Goal: Task Accomplishment & Management: Use online tool/utility

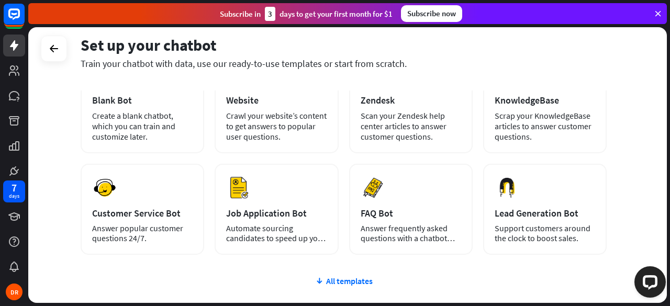
scroll to position [105, 0]
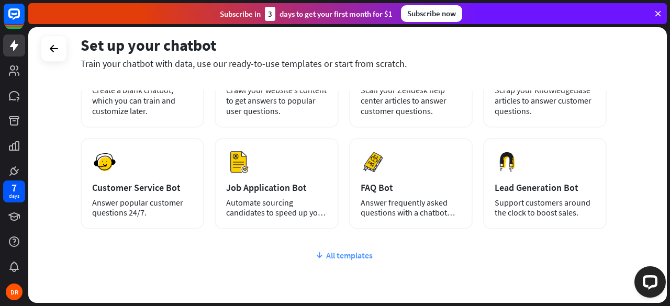
click at [337, 253] on div "All templates" at bounding box center [344, 255] width 526 height 10
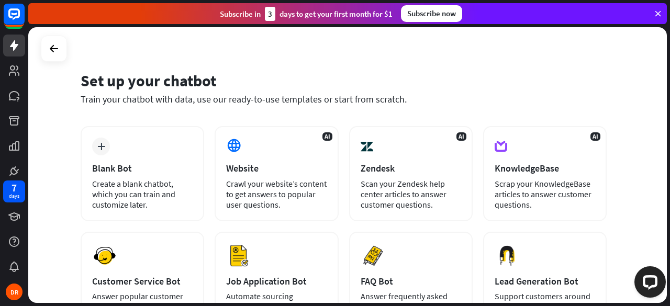
scroll to position [0, 0]
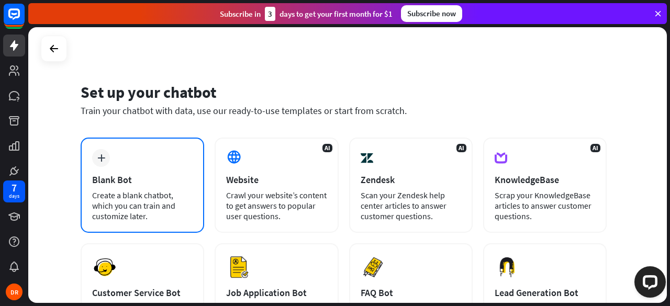
click at [153, 209] on div "Create a blank chatbot, which you can train and customize later." at bounding box center [142, 205] width 101 height 31
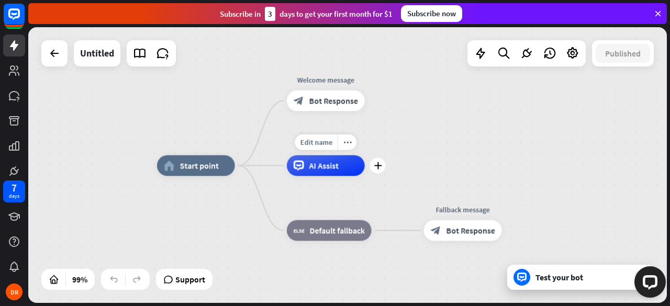
click at [313, 171] on span "AI Assist" at bounding box center [324, 166] width 30 height 10
click at [243, 258] on div "home_2 Start point Welcome message block_bot_response Bot Response AI Assist bl…" at bounding box center [473, 303] width 633 height 274
click at [320, 104] on span "Bot Response" at bounding box center [333, 101] width 49 height 10
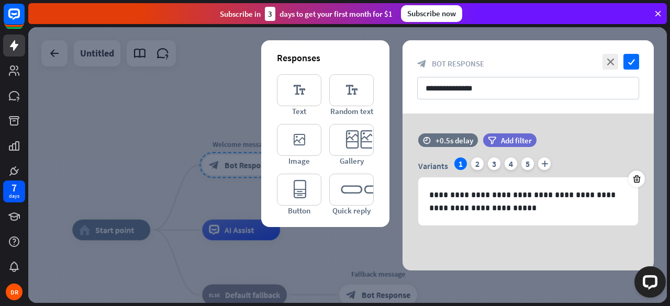
click at [182, 114] on div at bounding box center [347, 165] width 639 height 276
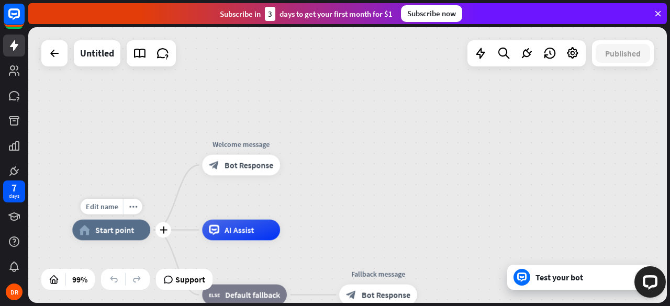
click at [123, 230] on span "Start point" at bounding box center [114, 230] width 39 height 10
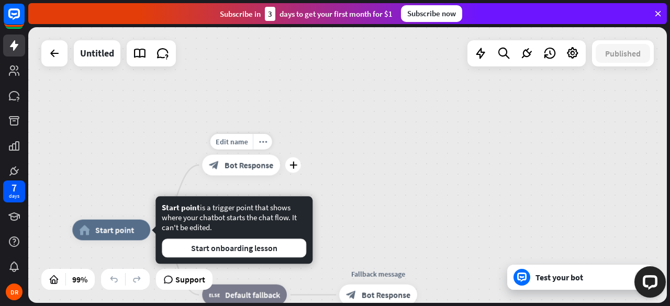
click at [253, 166] on span "Bot Response" at bounding box center [249, 165] width 49 height 10
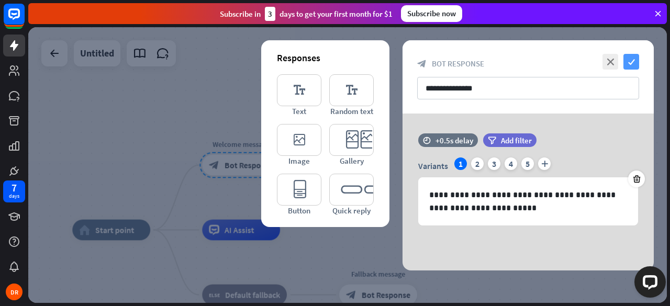
click at [633, 58] on icon "check" at bounding box center [632, 62] width 16 height 16
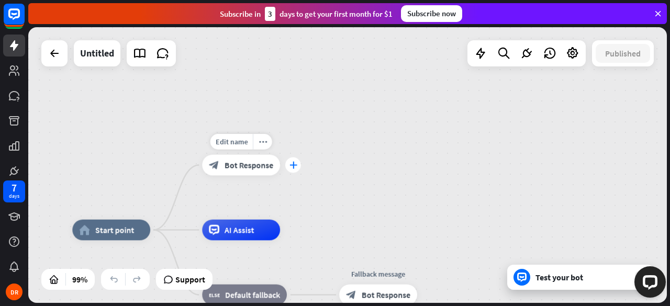
click at [292, 167] on icon "plus" at bounding box center [293, 165] width 8 height 7
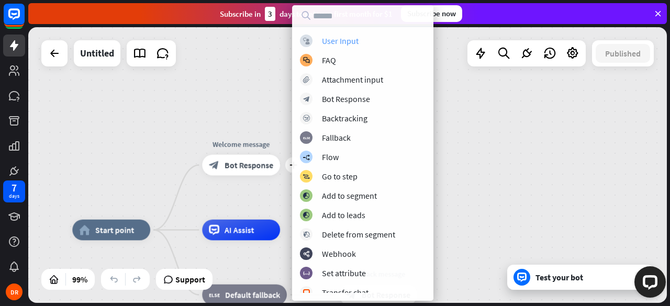
click at [335, 41] on div "User Input" at bounding box center [340, 41] width 37 height 10
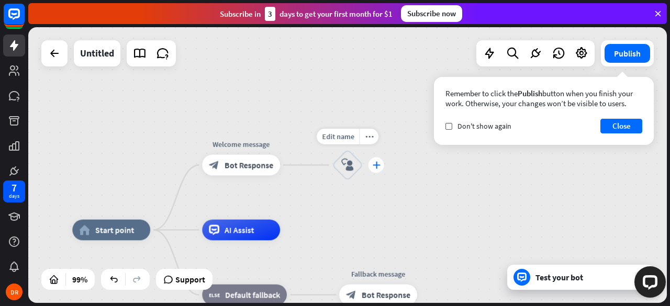
click at [373, 166] on icon "plus" at bounding box center [376, 165] width 8 height 7
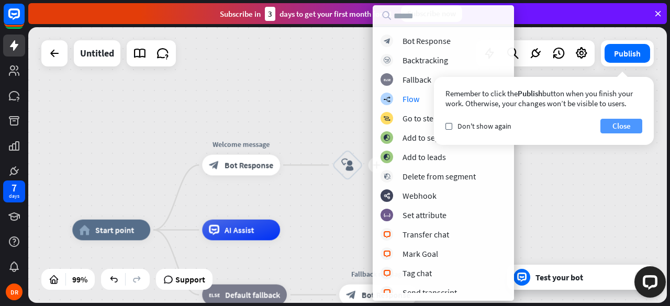
click at [619, 124] on button "Close" at bounding box center [622, 126] width 42 height 15
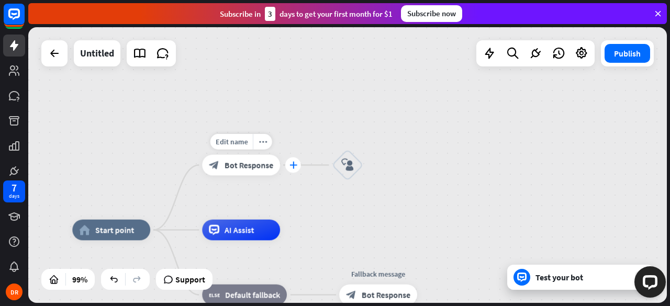
click at [293, 165] on icon "plus" at bounding box center [293, 165] width 8 height 7
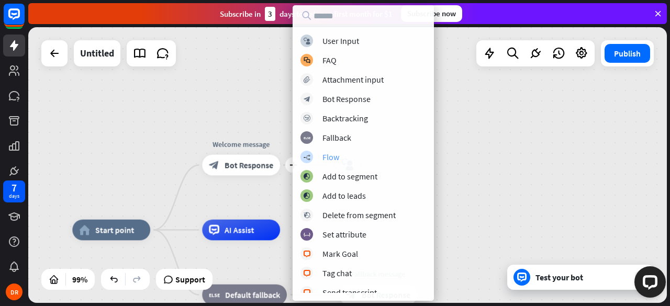
click at [338, 157] on div "Flow" at bounding box center [331, 157] width 17 height 10
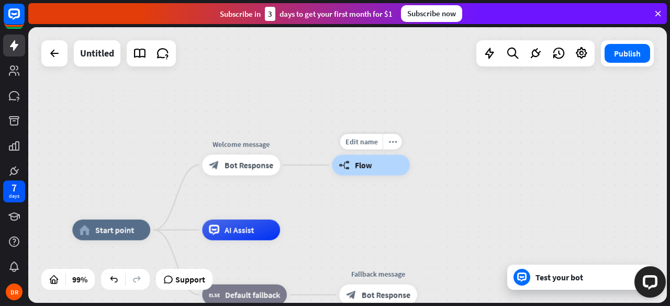
click at [355, 168] on span "Flow" at bounding box center [363, 165] width 17 height 10
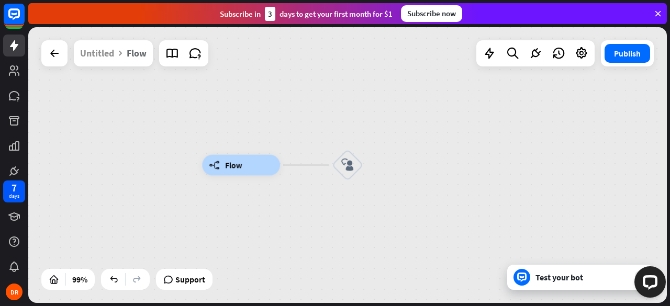
click at [129, 54] on div "Flow" at bounding box center [137, 53] width 20 height 26
click at [653, 18] on icon at bounding box center [657, 13] width 9 height 9
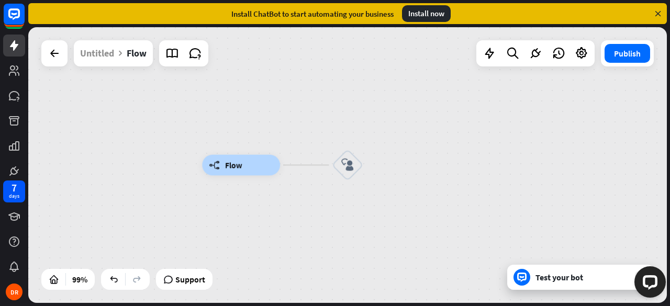
click at [552, 277] on div "Test your bot" at bounding box center [583, 277] width 94 height 10
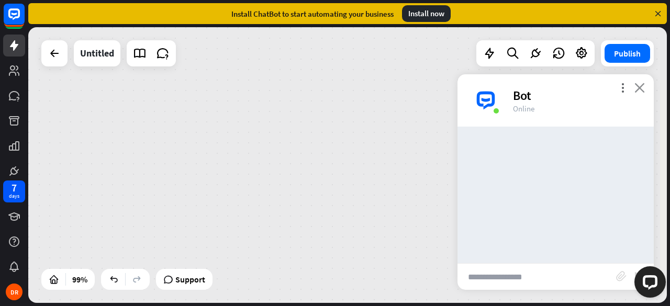
click at [638, 91] on icon "close" at bounding box center [640, 88] width 10 height 10
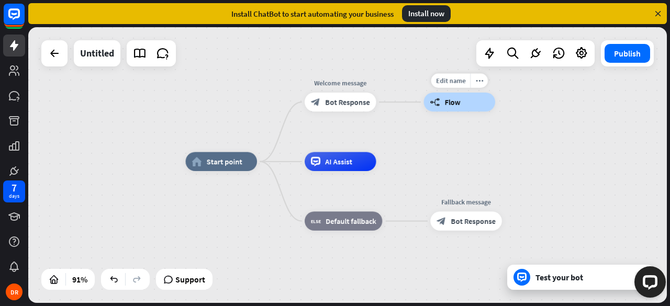
click at [449, 103] on span "Flow" at bounding box center [453, 101] width 16 height 9
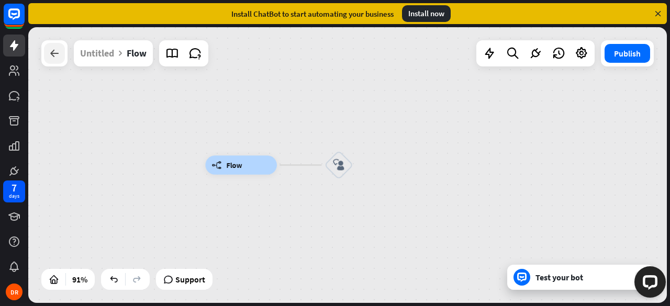
click at [50, 54] on icon at bounding box center [54, 53] width 13 height 13
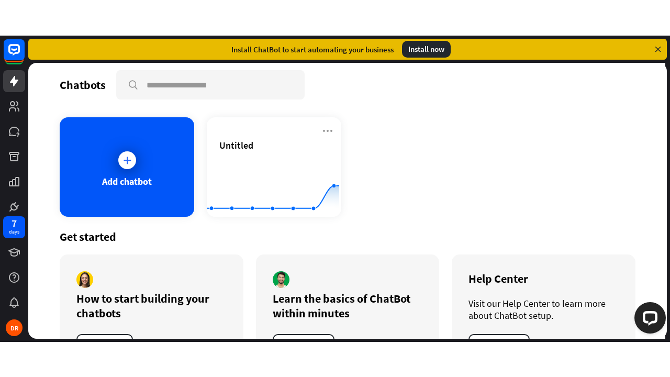
scroll to position [48, 0]
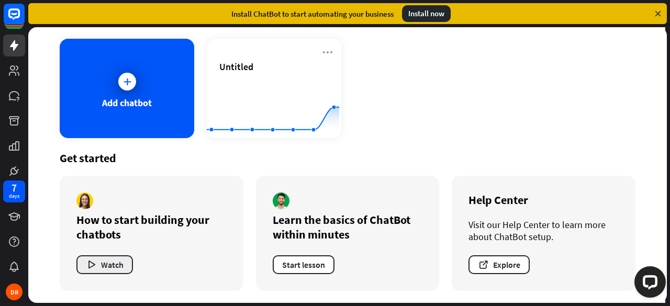
click at [106, 262] on button "Watch" at bounding box center [104, 264] width 57 height 19
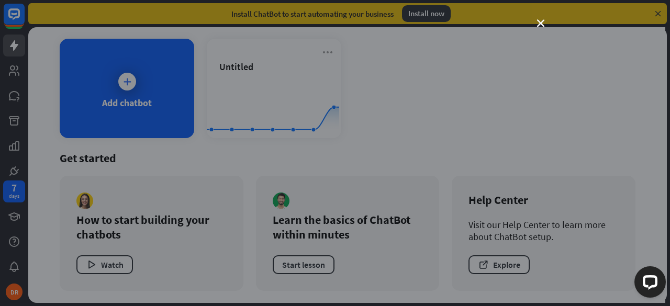
scroll to position [0, 0]
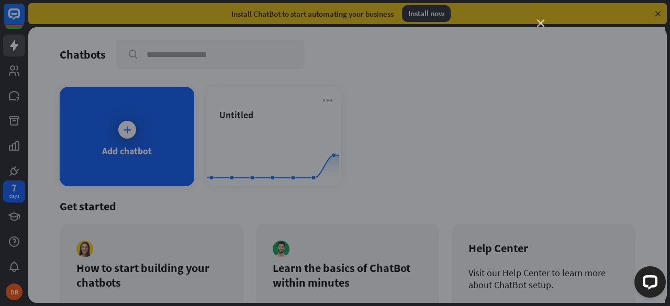
click at [539, 25] on icon "close" at bounding box center [540, 23] width 7 height 7
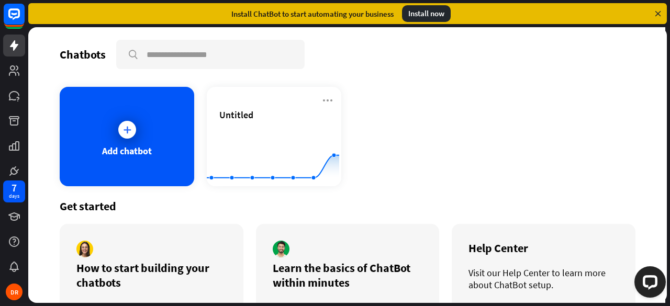
scroll to position [48, 0]
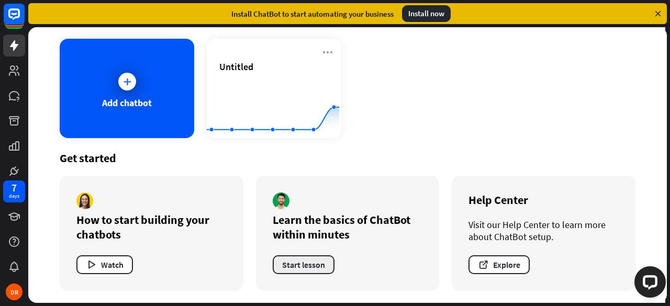
click at [307, 262] on button "Start lesson" at bounding box center [304, 264] width 62 height 19
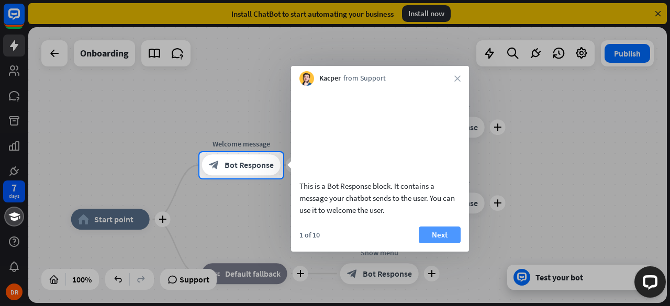
click at [438, 243] on button "Next" at bounding box center [440, 235] width 42 height 17
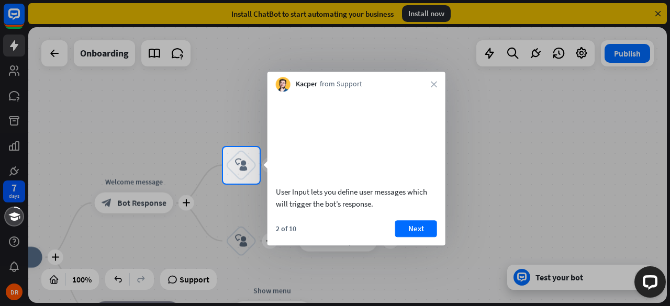
click at [413, 232] on div "User Input lets you define user messages which will trigger the bot’s response.…" at bounding box center [357, 169] width 178 height 154
click at [413, 237] on button "Next" at bounding box center [416, 228] width 42 height 17
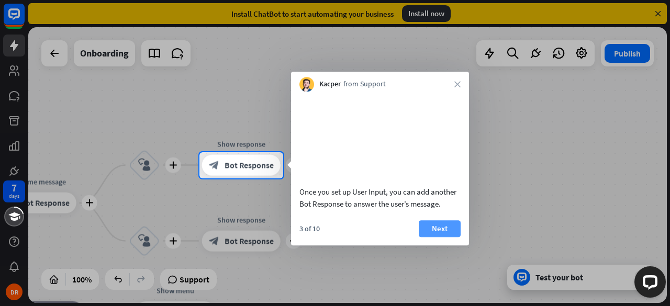
click at [439, 233] on button "Next" at bounding box center [440, 228] width 42 height 17
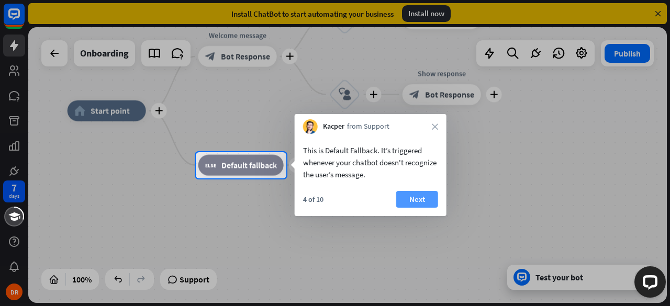
click at [416, 196] on button "Next" at bounding box center [417, 199] width 42 height 17
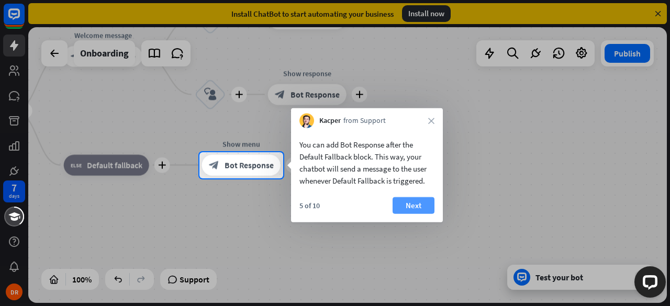
click at [421, 203] on button "Next" at bounding box center [414, 205] width 42 height 17
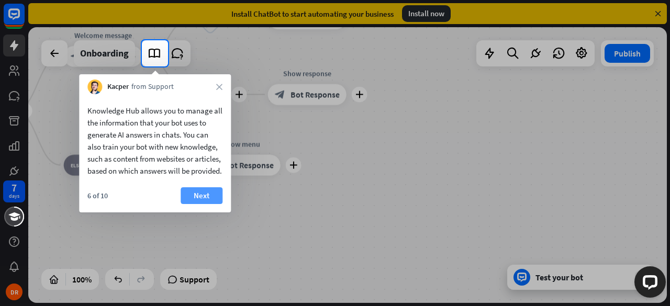
click at [185, 204] on button "Next" at bounding box center [202, 195] width 42 height 17
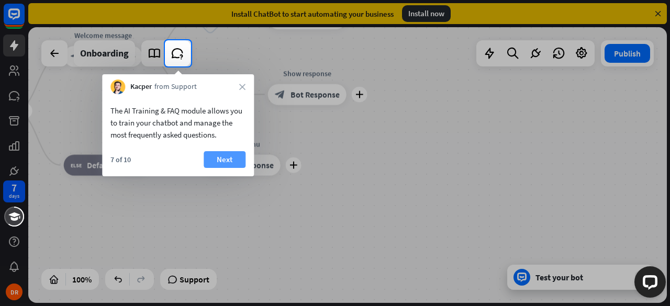
click at [226, 161] on button "Next" at bounding box center [225, 159] width 42 height 17
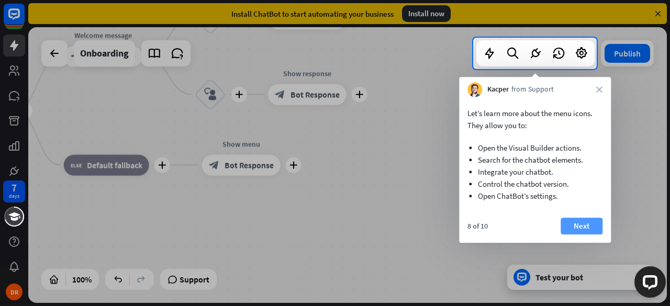
click at [580, 226] on button "Next" at bounding box center [582, 226] width 42 height 17
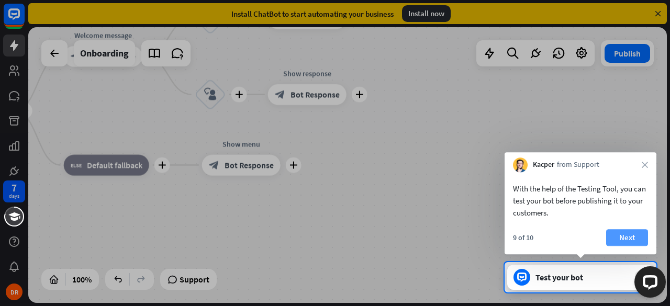
click at [627, 240] on button "Next" at bounding box center [627, 237] width 42 height 17
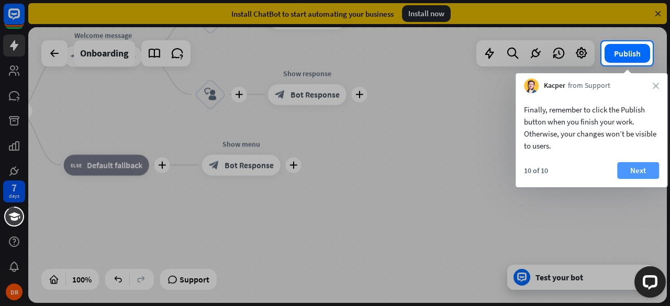
click at [628, 166] on button "Next" at bounding box center [638, 170] width 42 height 17
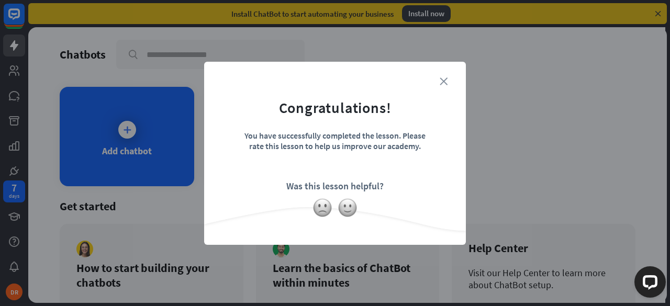
click at [444, 77] on icon "close" at bounding box center [444, 81] width 8 height 8
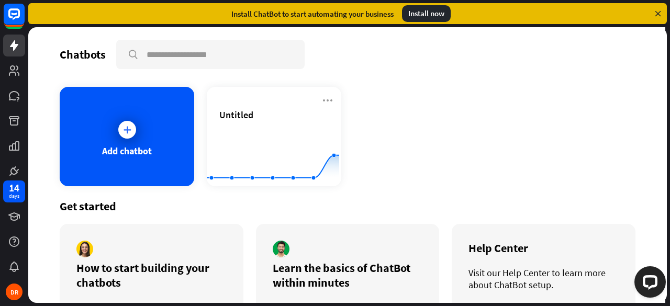
click at [337, 191] on div "Get started How to start building your chatbots Watch Learn the basics of ChatB…" at bounding box center [348, 268] width 576 height 165
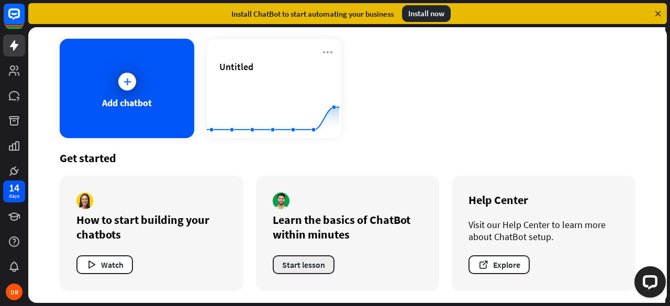
click at [292, 264] on button "Start lesson" at bounding box center [304, 264] width 62 height 19
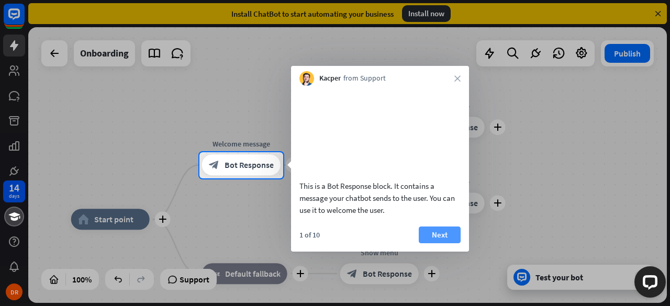
click at [439, 241] on button "Next" at bounding box center [440, 235] width 42 height 17
